Goal: Navigation & Orientation: Find specific page/section

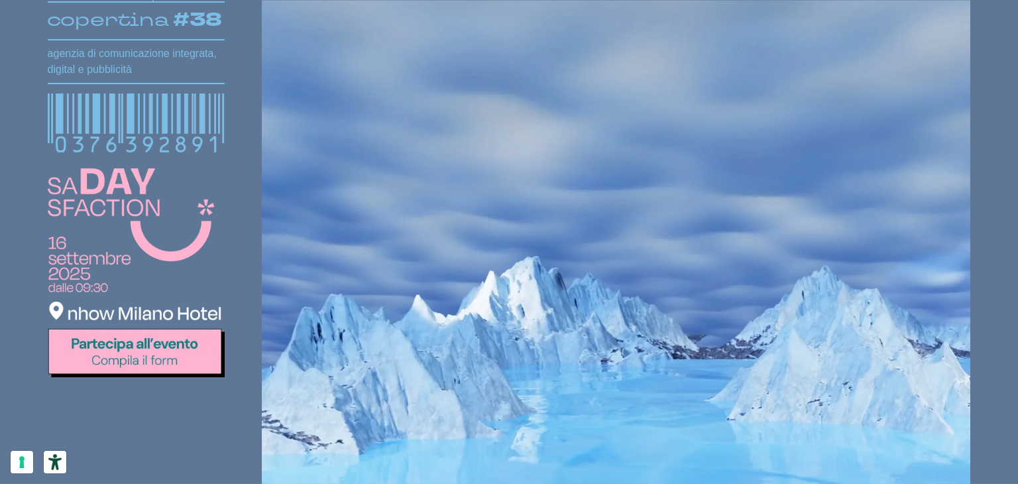
click at [1004, 131] on div "anno 2025 copertina #38 agenzia di comunicazione integrata, digital e pubblicit…" at bounding box center [509, 236] width 1018 height 1109
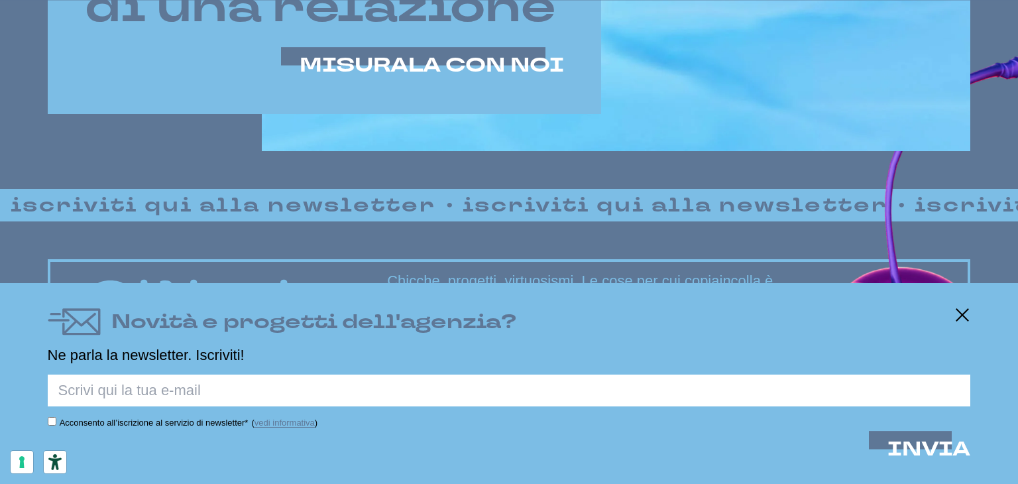
scroll to position [949, 0]
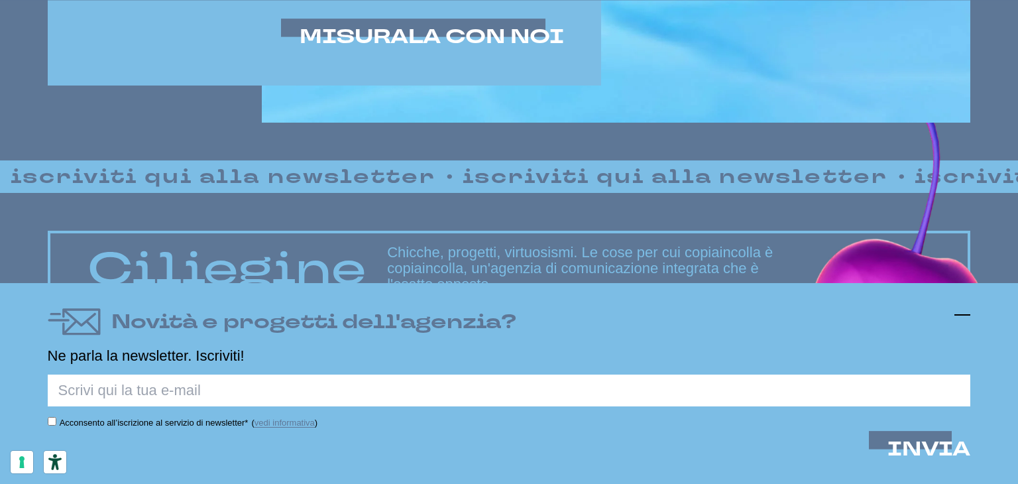
click at [958, 315] on line at bounding box center [963, 315] width 16 height 0
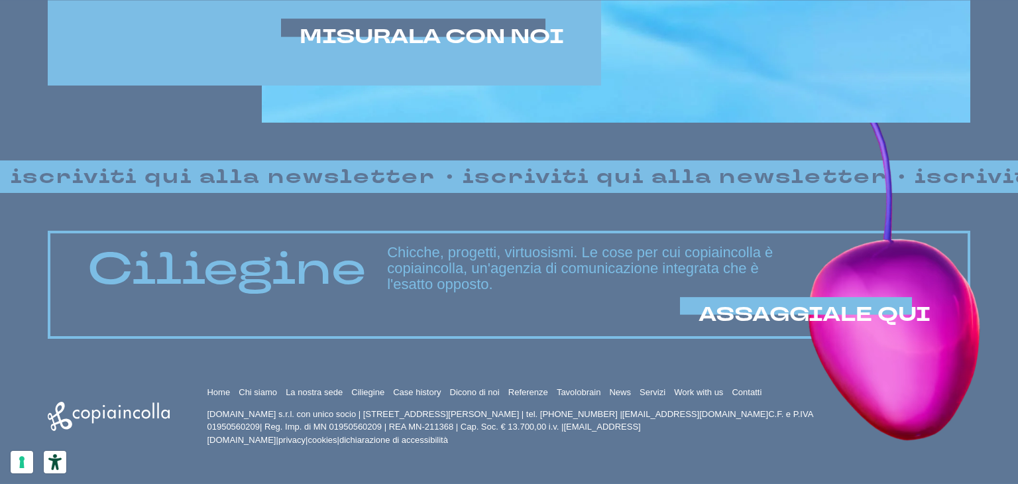
scroll to position [923, 0]
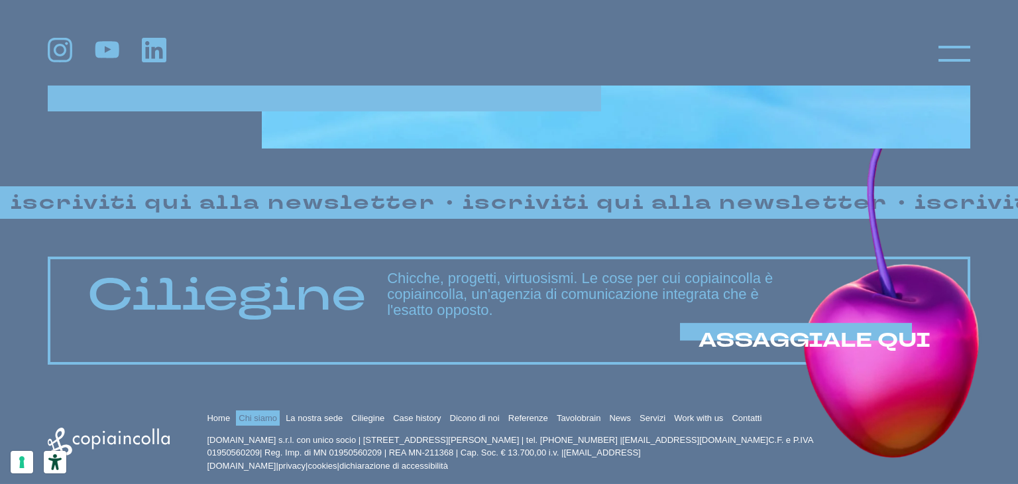
click at [264, 418] on link "Chi siamo" at bounding box center [258, 418] width 38 height 10
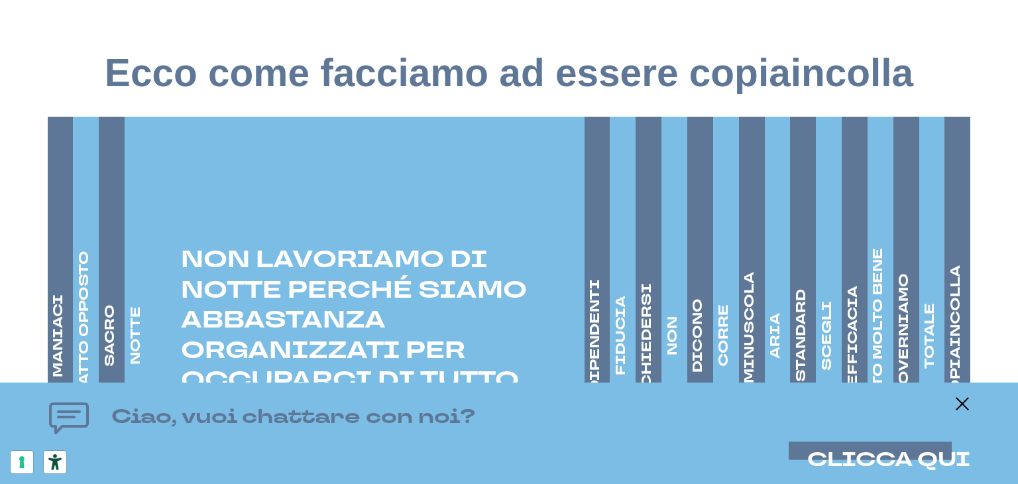
scroll to position [2095, 0]
